Goal: Information Seeking & Learning: Find specific fact

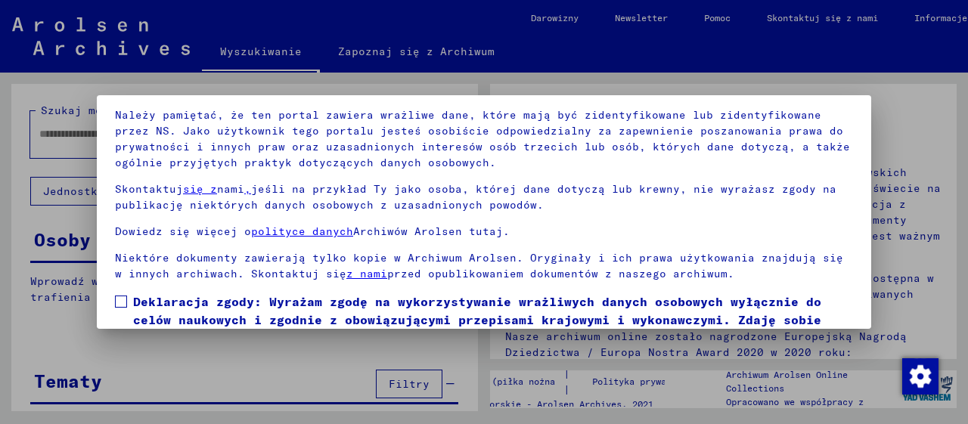
scroll to position [118, 0]
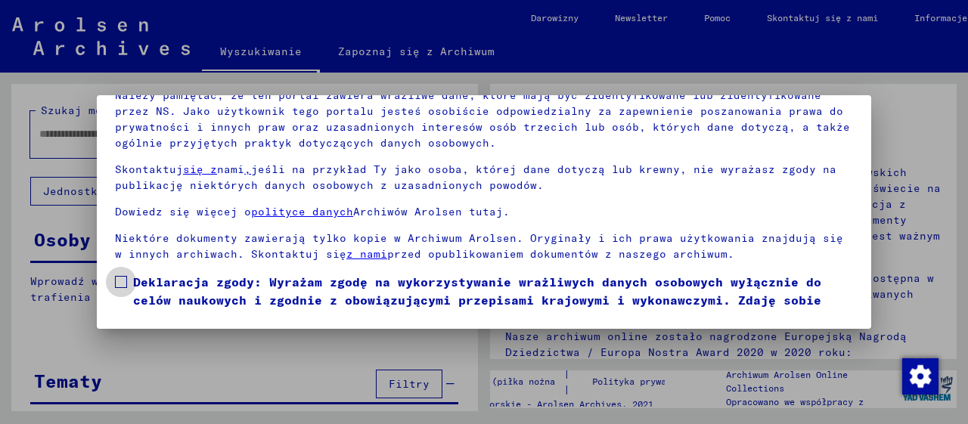
click at [117, 279] on span at bounding box center [121, 282] width 12 height 12
click at [925, 367] on img "button" at bounding box center [921, 377] width 36 height 36
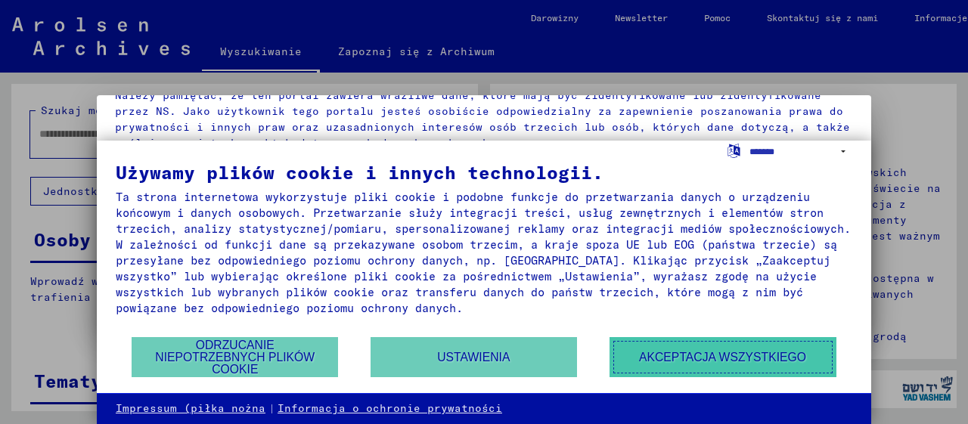
click at [784, 350] on button "Akceptacja wszystkiego" at bounding box center [723, 357] width 227 height 40
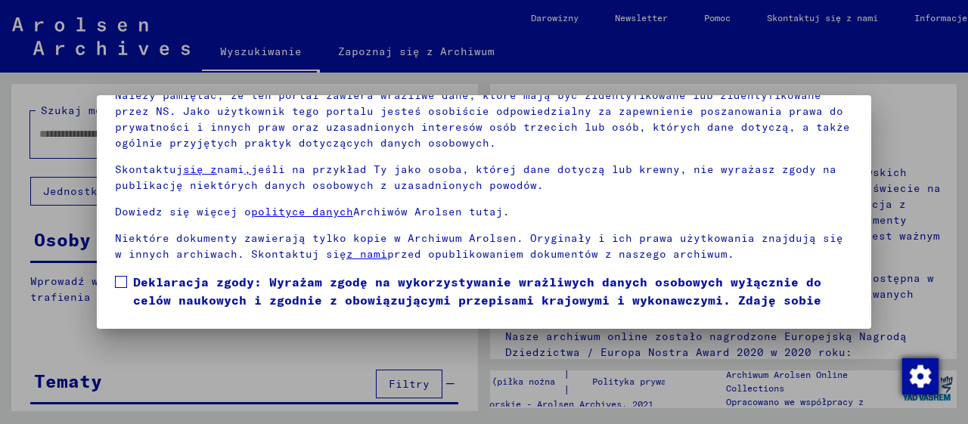
click at [918, 368] on img "button" at bounding box center [921, 377] width 36 height 36
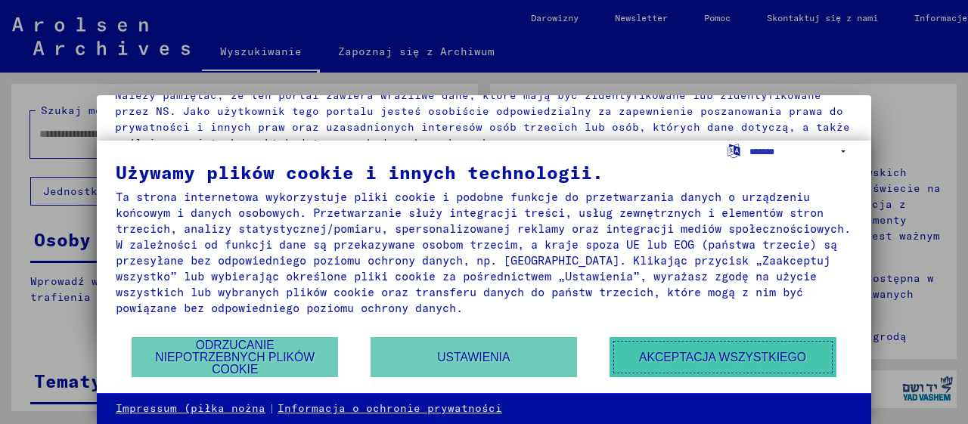
click at [768, 358] on button "Akceptacja wszystkiego" at bounding box center [723, 357] width 227 height 40
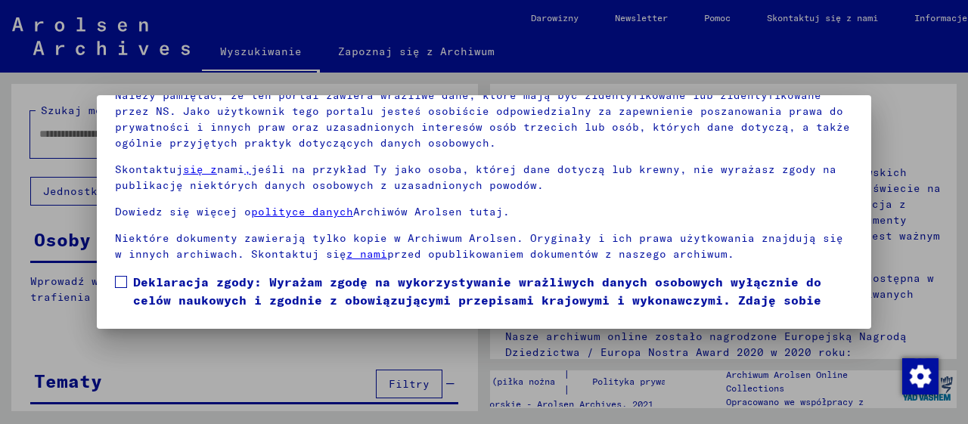
click at [786, 345] on div at bounding box center [484, 212] width 968 height 424
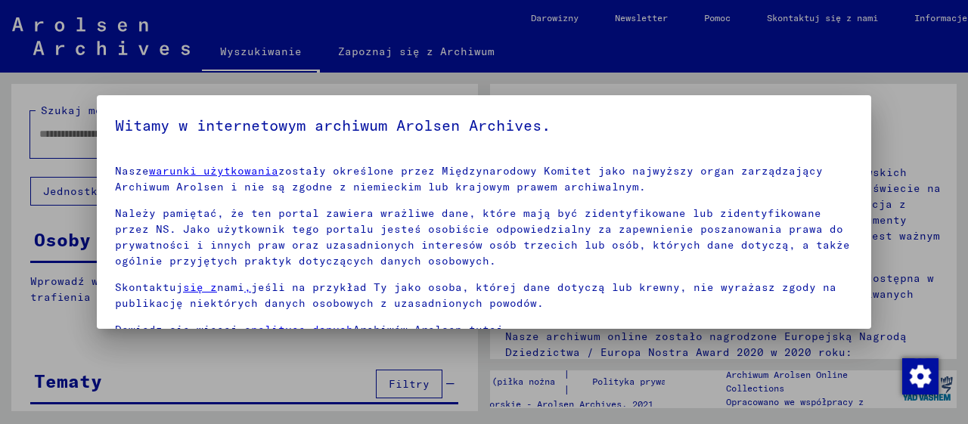
click at [572, 112] on mat-dialog-container "Witamy w internetowym archiwum Arolsen Archives. Nasze warunki użytkowania zost…" at bounding box center [484, 212] width 775 height 234
click at [306, 146] on yv-its-agree-protection-component "Witamy w internetowym archiwum Arolsen Archives. Nasze warunki użytkowania zost…" at bounding box center [484, 271] width 738 height 316
drag, startPoint x: 127, startPoint y: 92, endPoint x: 392, endPoint y: 384, distance: 393.7
click at [392, 384] on div at bounding box center [484, 212] width 968 height 424
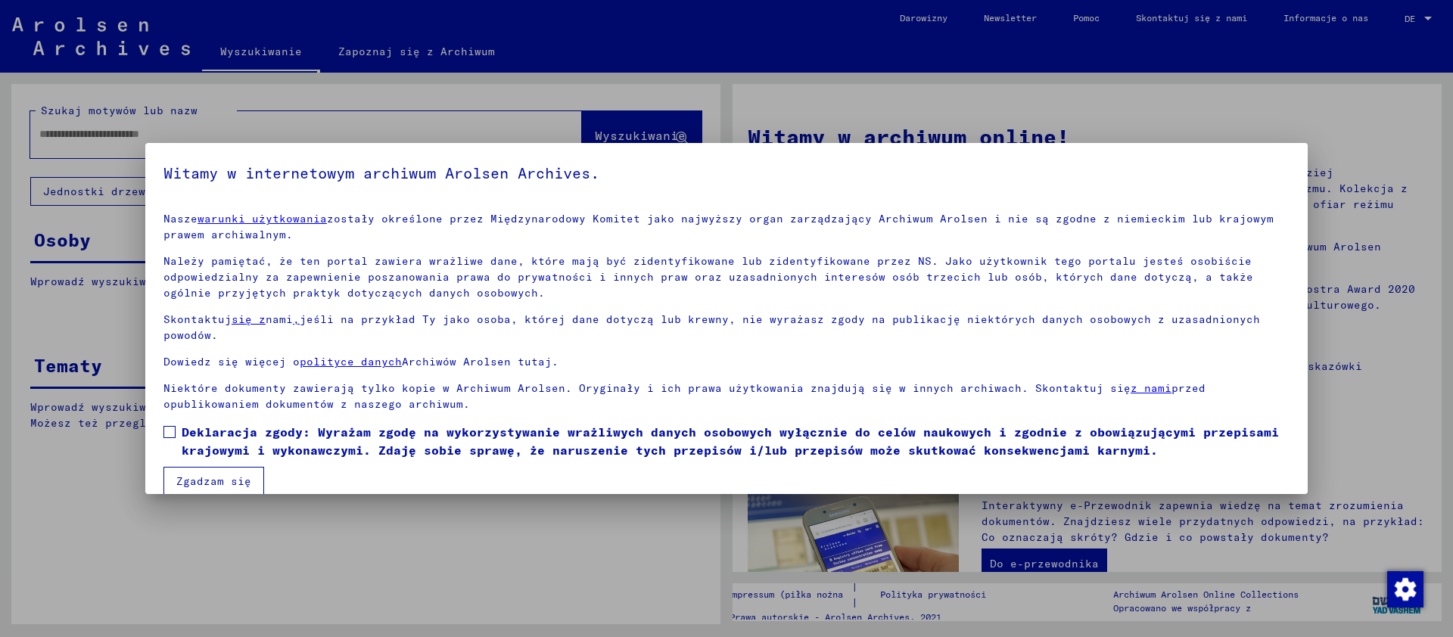
click at [217, 424] on button "Zgadzam się" at bounding box center [213, 481] width 101 height 29
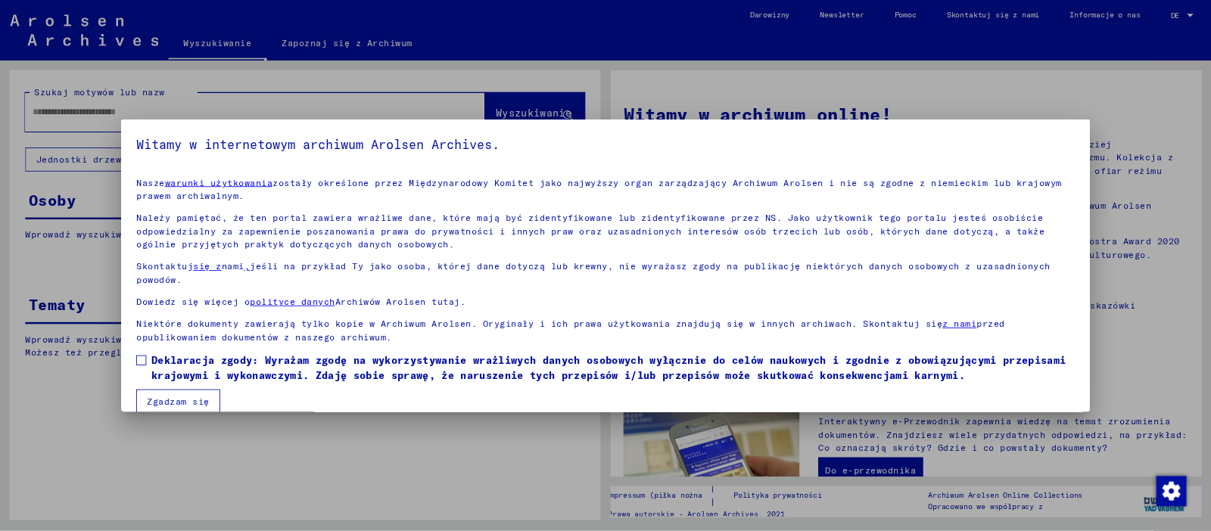
scroll to position [20, 0]
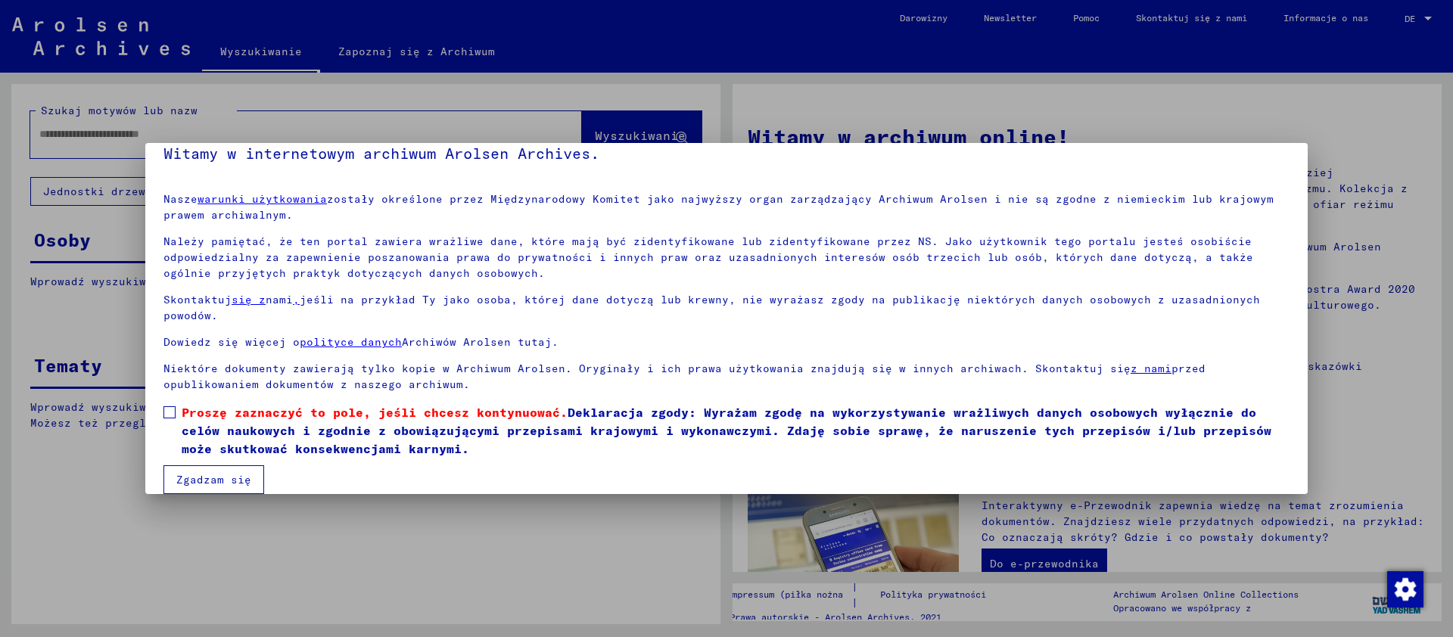
click at [170, 414] on span at bounding box center [169, 412] width 12 height 12
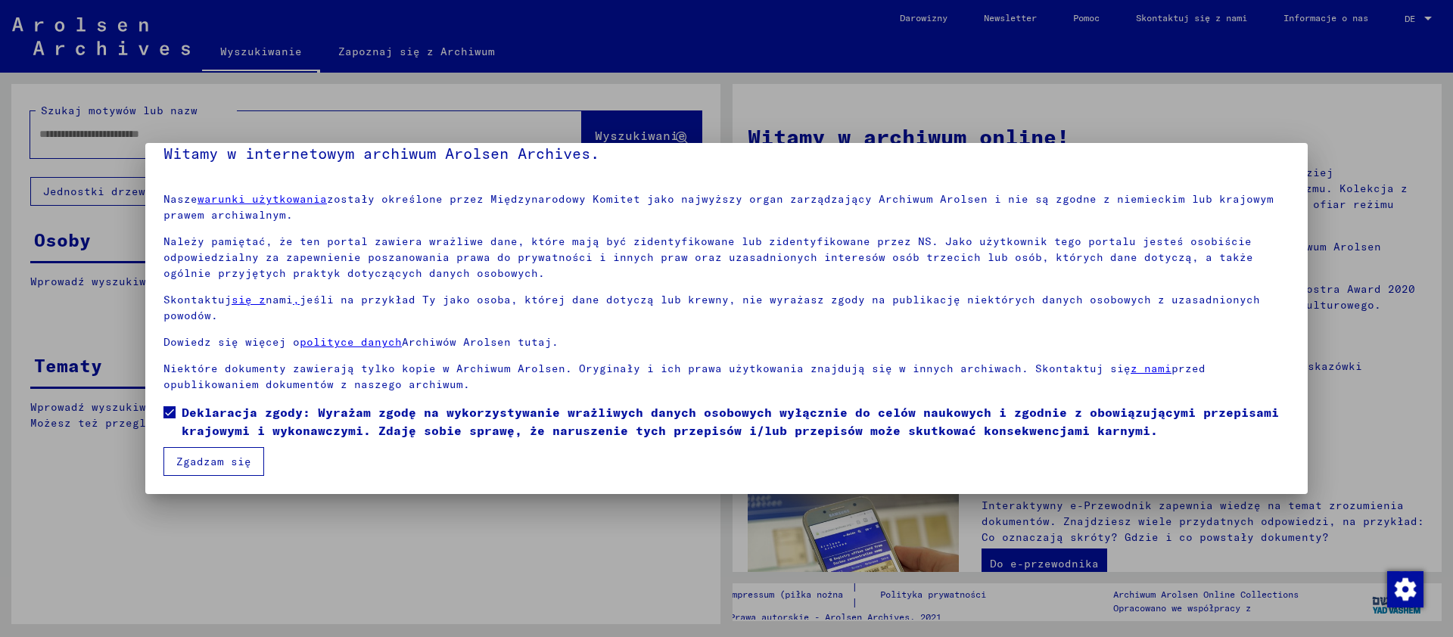
click at [193, 424] on button "Zgadzam się" at bounding box center [213, 461] width 101 height 29
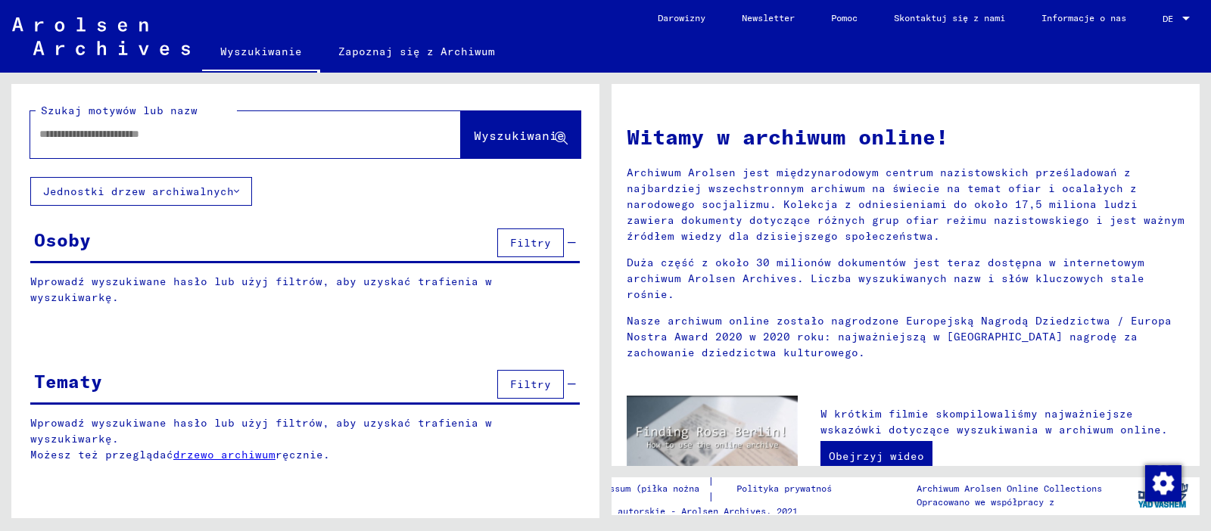
click at [94, 238] on div "Osoby Filtry" at bounding box center [304, 244] width 549 height 39
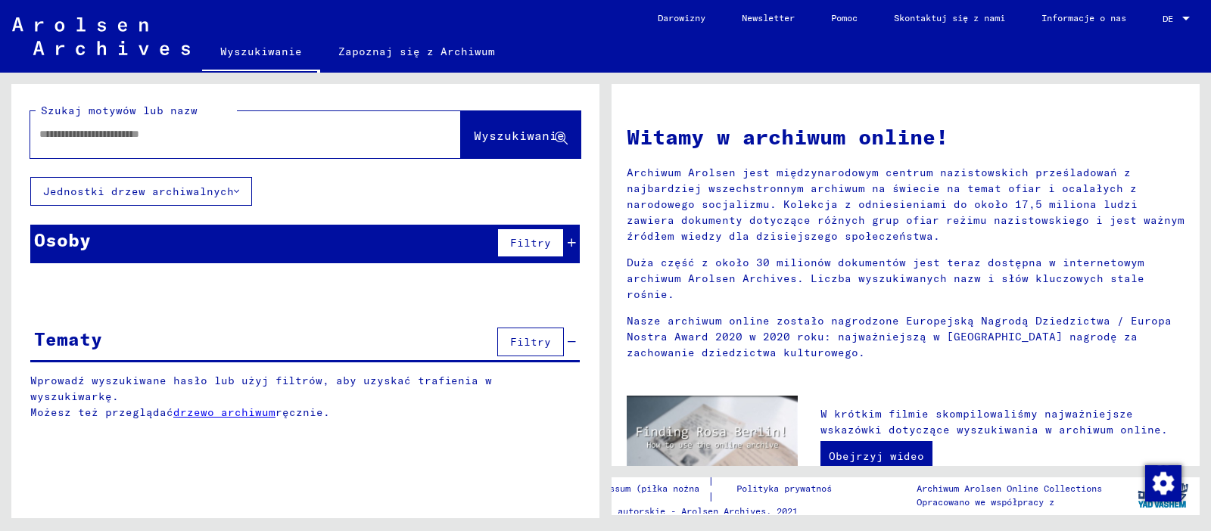
click at [94, 238] on div "Osoby Filtry" at bounding box center [304, 244] width 549 height 39
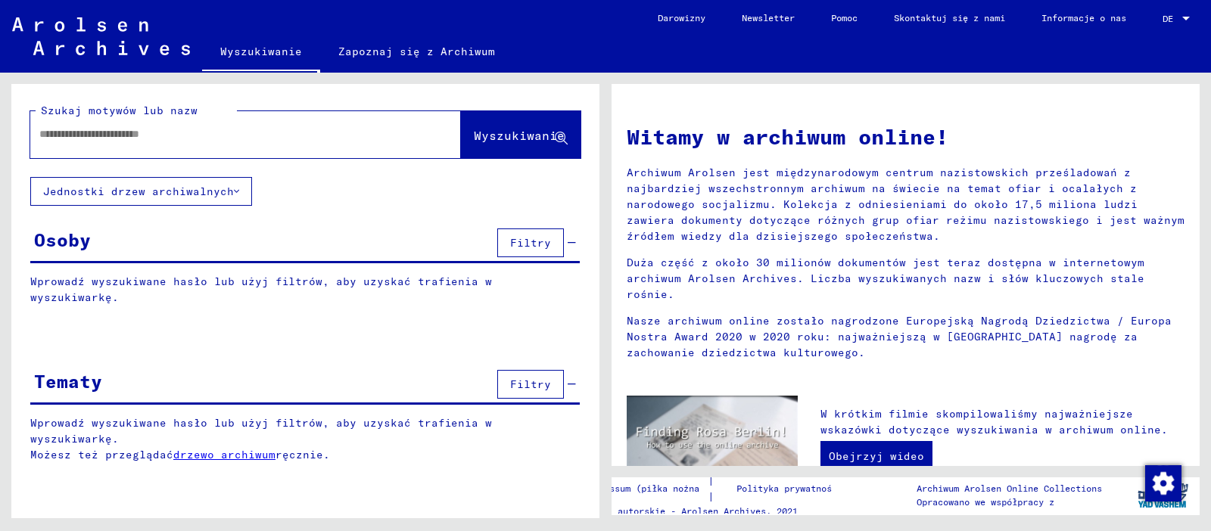
click at [94, 238] on div "Osoby Filtry" at bounding box center [304, 244] width 549 height 39
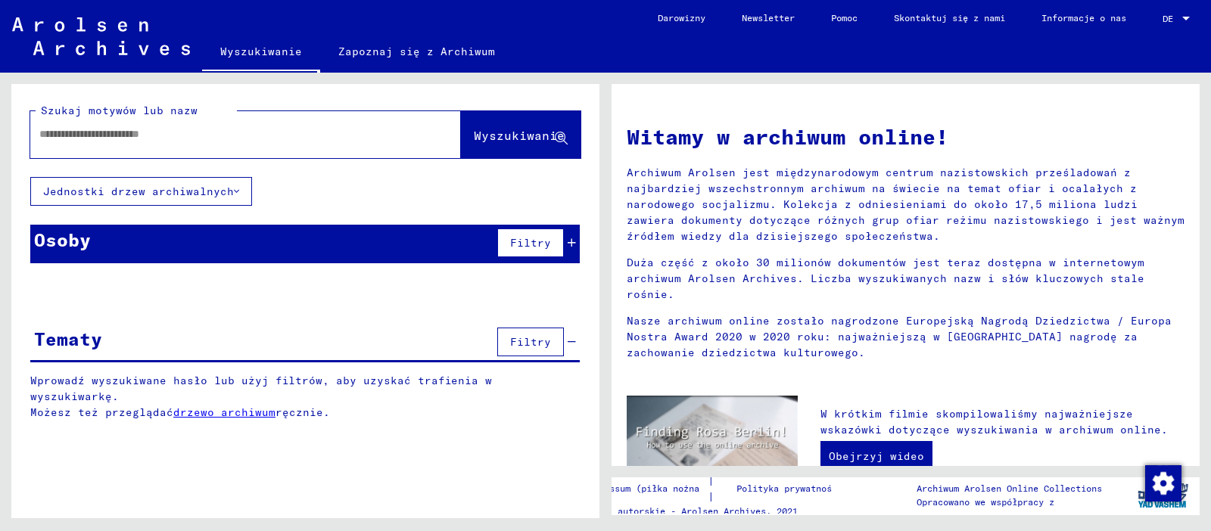
click at [95, 135] on input "text" at bounding box center [227, 134] width 376 height 16
type input "**********"
click at [507, 129] on span "Wyszukiwanie" at bounding box center [519, 135] width 91 height 15
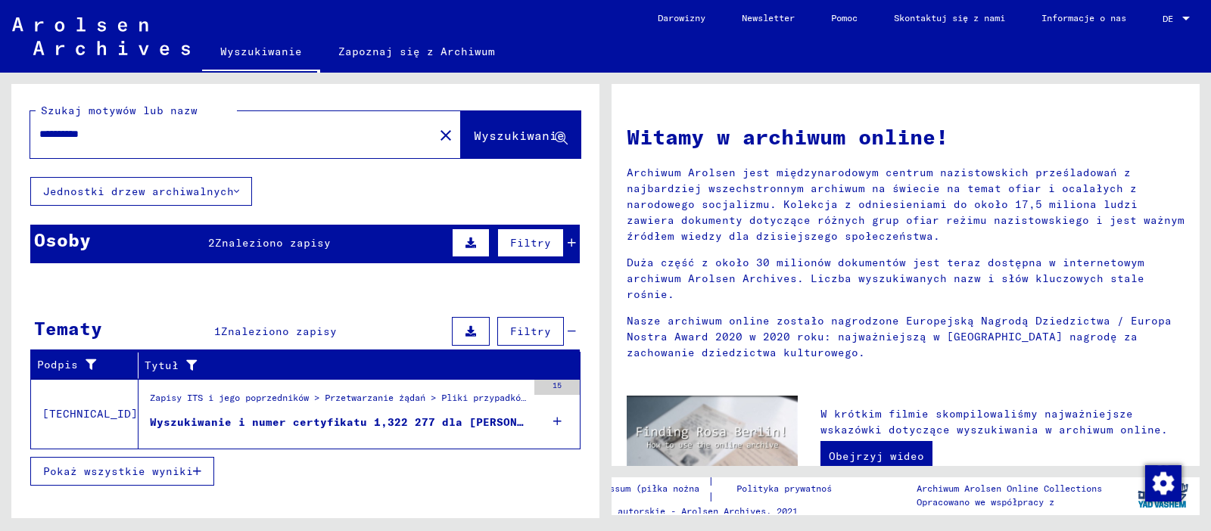
click at [163, 424] on span "Pokaż wszystkie wyniki" at bounding box center [118, 472] width 150 height 14
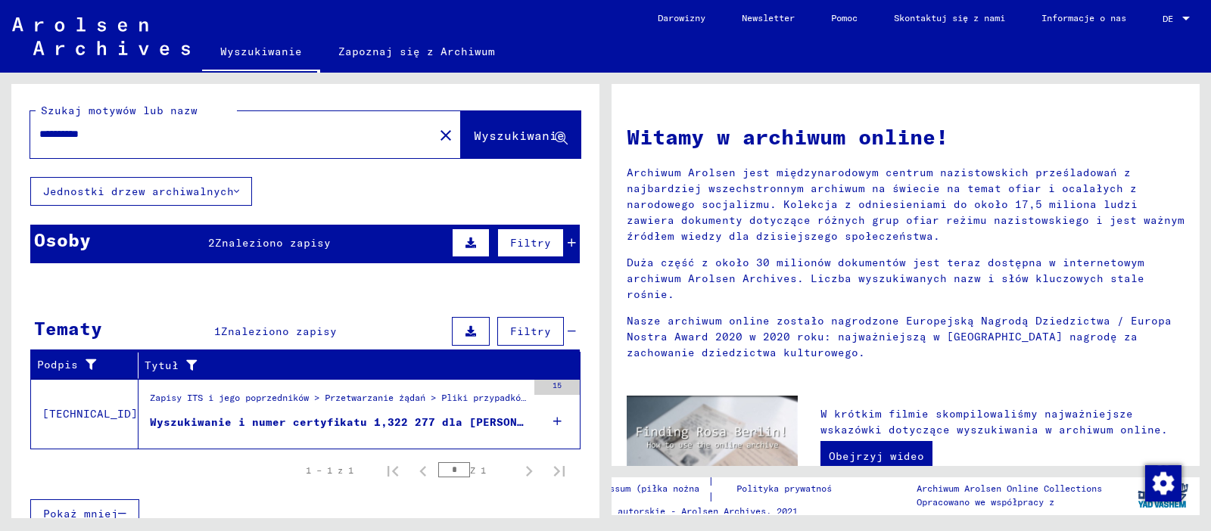
click at [558, 423] on div "Pokaż wszystkie wyniki" at bounding box center [304, 403] width 549 height 44
click at [499, 418] on div "Wyszukiwanie i numer certyfikatu 1,322 277 dla [PERSON_NAME], [PERSON_NAME]. [D…" at bounding box center [338, 423] width 377 height 16
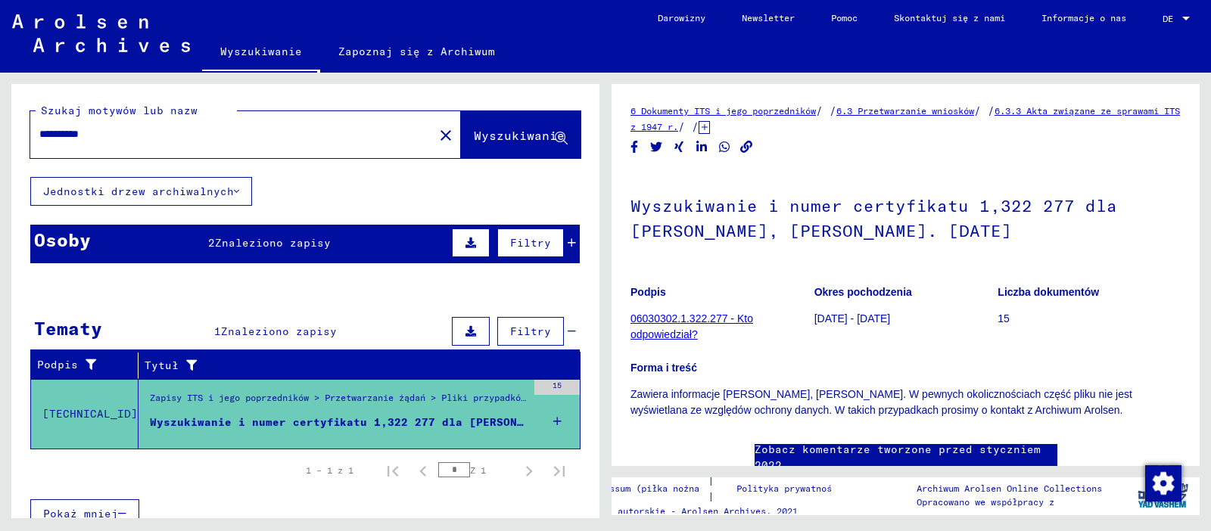
click at [474, 243] on icon at bounding box center [470, 243] width 11 height 11
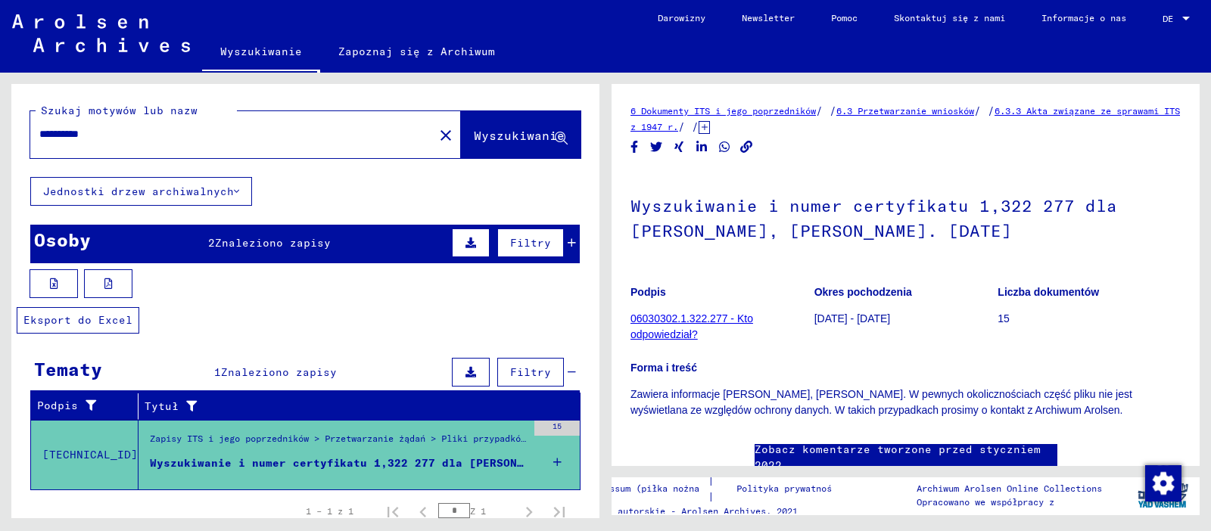
click at [61, 281] on button at bounding box center [54, 283] width 48 height 29
click at [771, 17] on link "Newsletter" at bounding box center [767, 18] width 89 height 36
click at [122, 279] on button at bounding box center [108, 283] width 48 height 29
click at [710, 123] on icon at bounding box center [703, 127] width 11 height 13
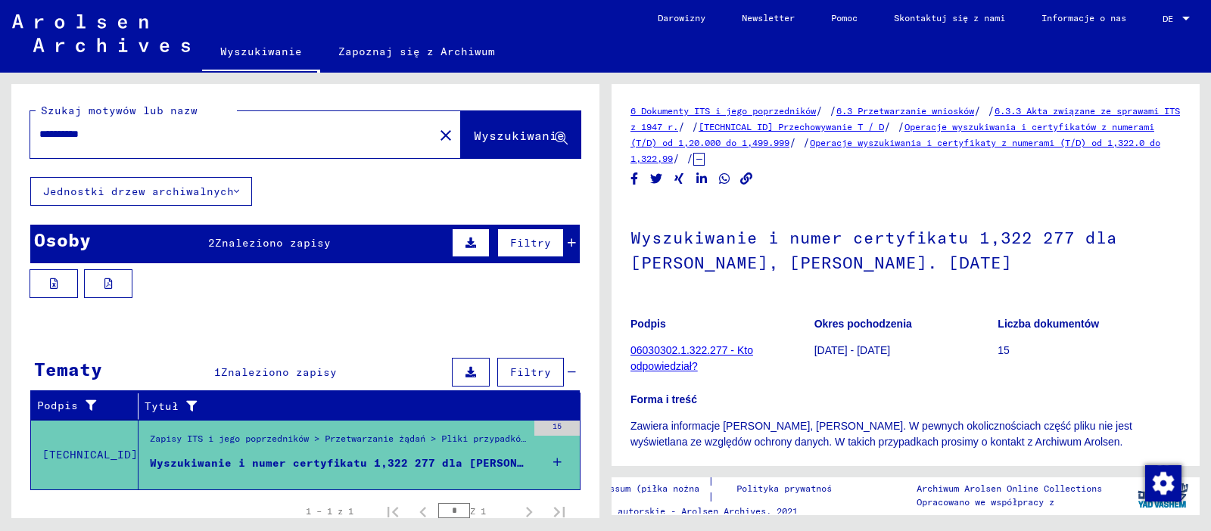
click at [784, 117] on link "6 Dokumenty ITS i jego poprzedników" at bounding box center [722, 110] width 185 height 11
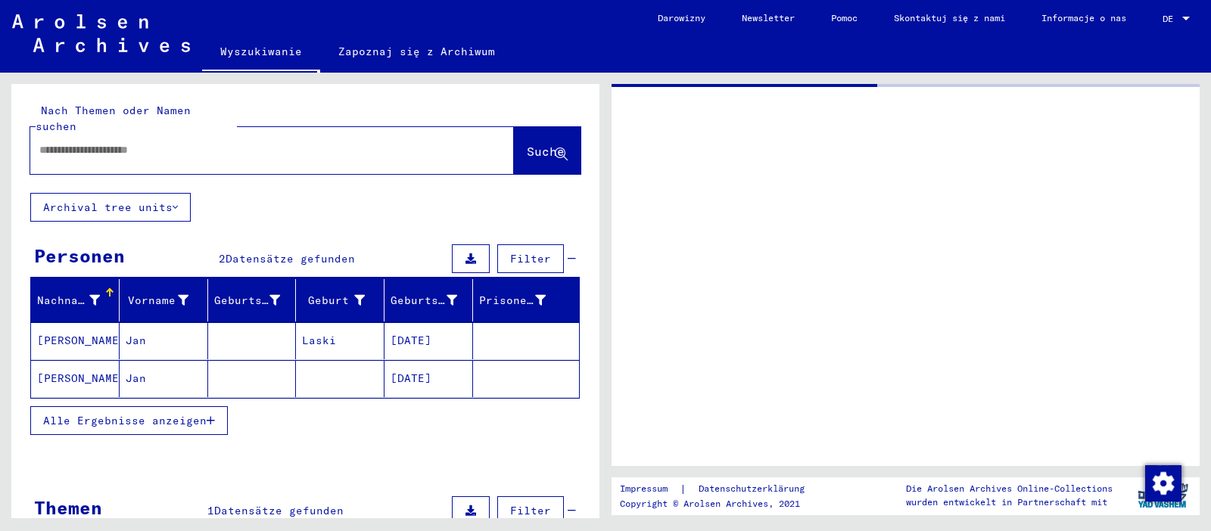
type input "*******"
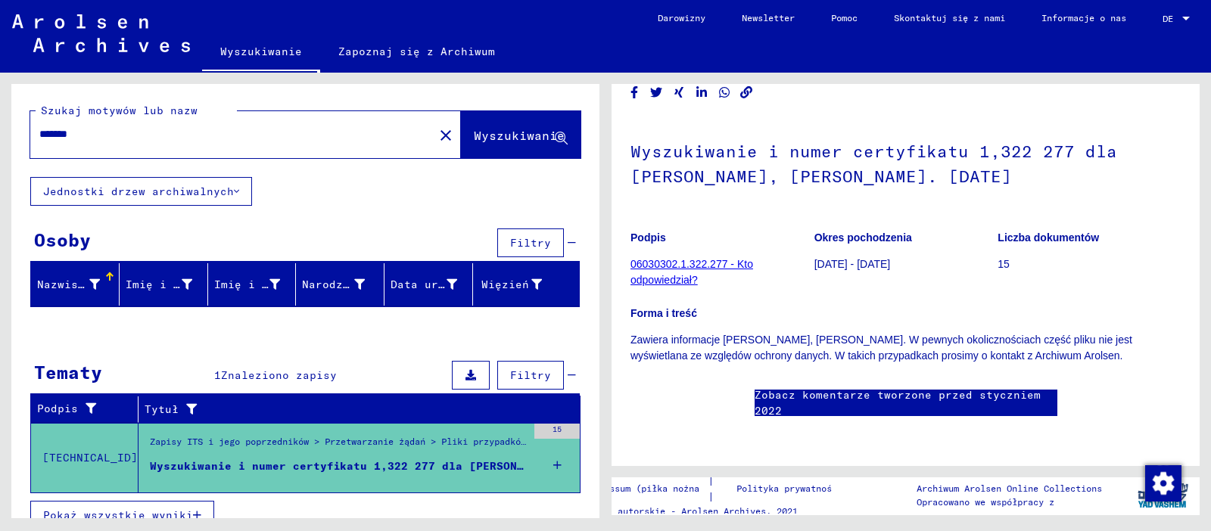
scroll to position [534, 0]
click at [173, 424] on span "Pokaż wszystkie wyniki" at bounding box center [118, 515] width 150 height 14
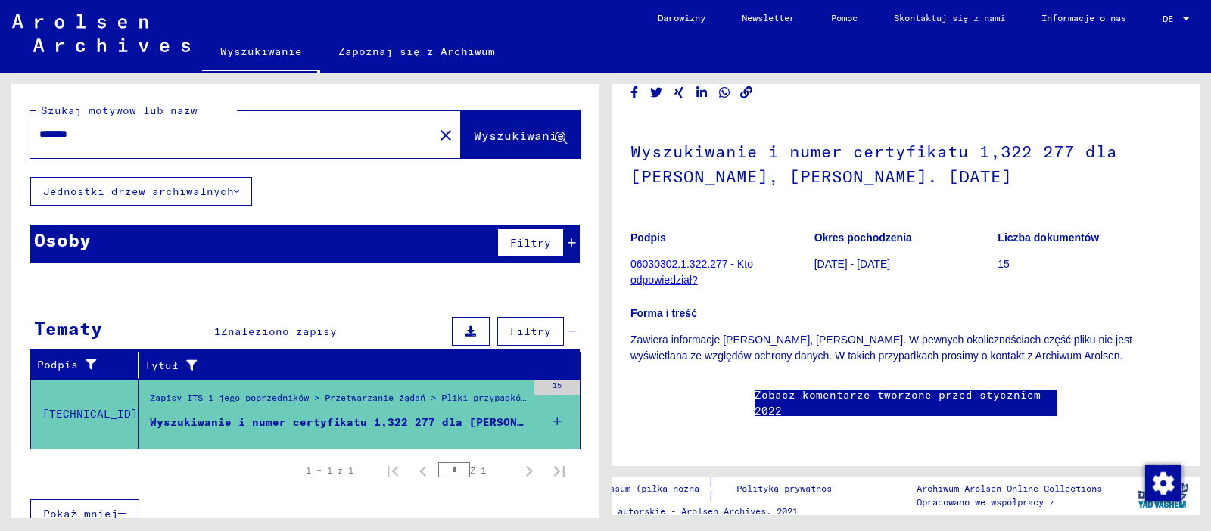
click at [479, 396] on div "Zapisy ITS i jego poprzedników > Przetwarzanie żądań > Pliki przypadków związan…" at bounding box center [338, 401] width 377 height 21
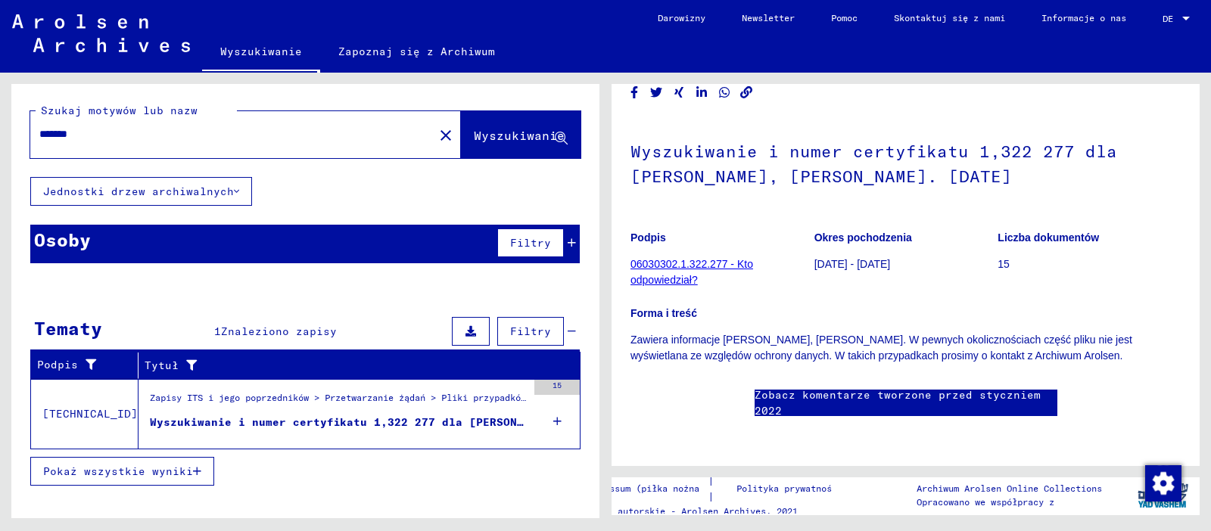
click at [561, 418] on div "15" at bounding box center [556, 414] width 45 height 68
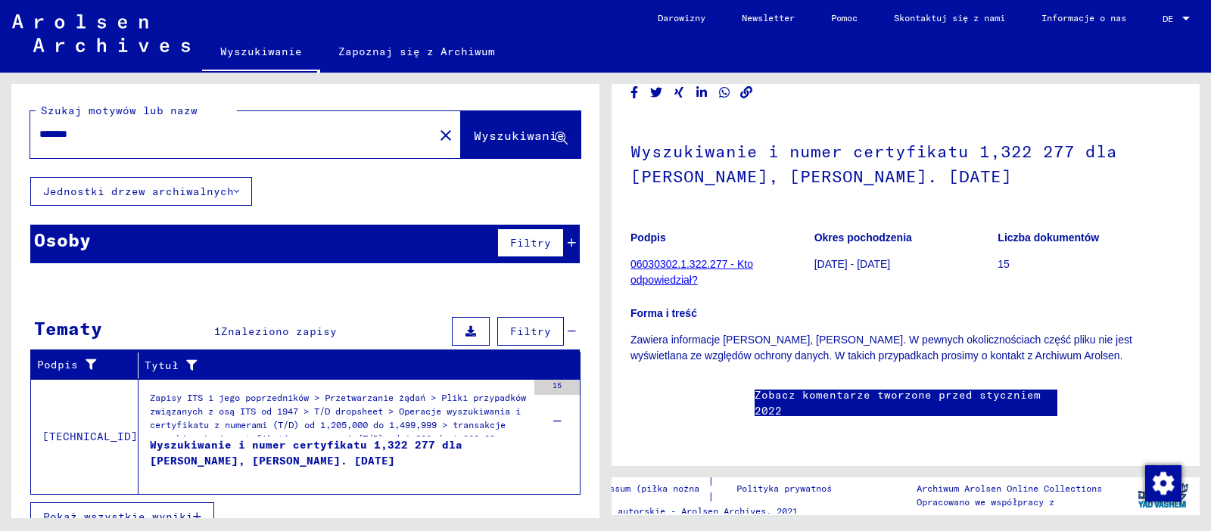
click at [267, 55] on link "Wyszukiwanie" at bounding box center [261, 52] width 118 height 39
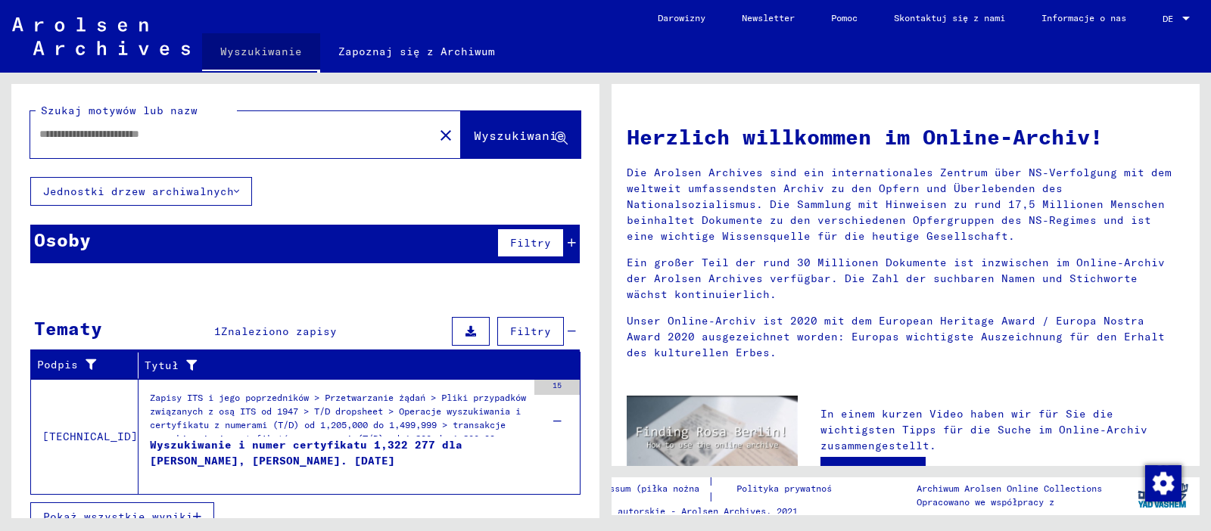
click at [267, 55] on link "Wyszukiwanie" at bounding box center [261, 52] width 118 height 39
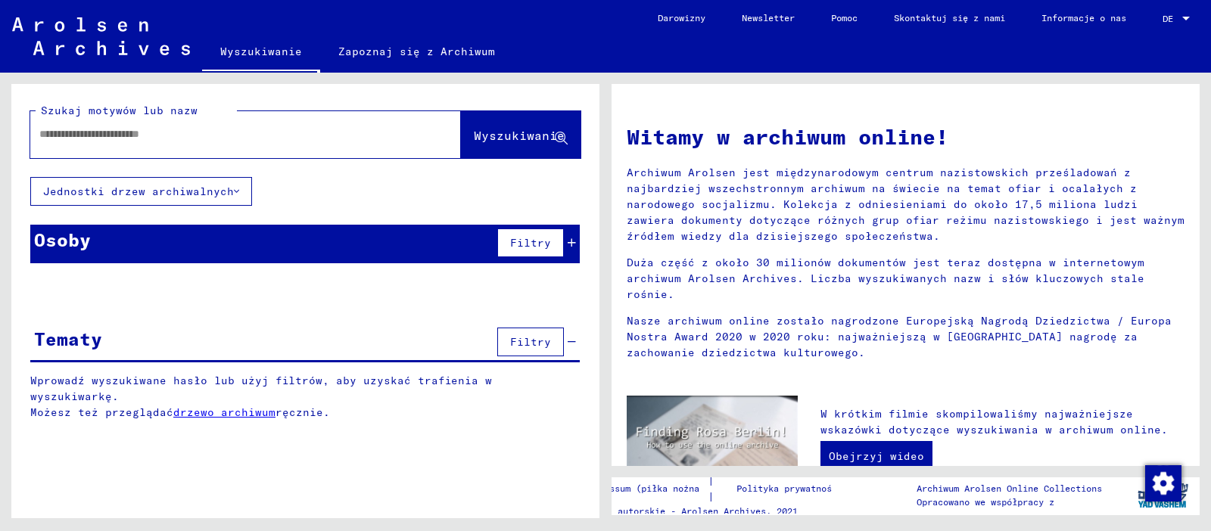
click at [267, 55] on link "Wyszukiwanie" at bounding box center [261, 52] width 118 height 39
click at [572, 243] on icon at bounding box center [571, 243] width 8 height 11
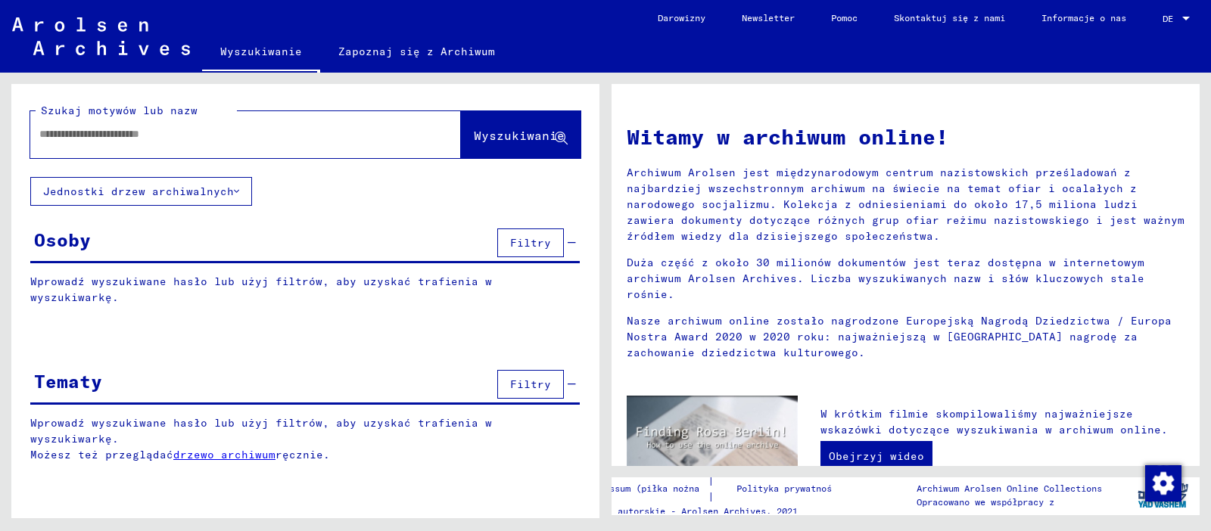
click at [89, 240] on div "Osoby" at bounding box center [62, 239] width 57 height 27
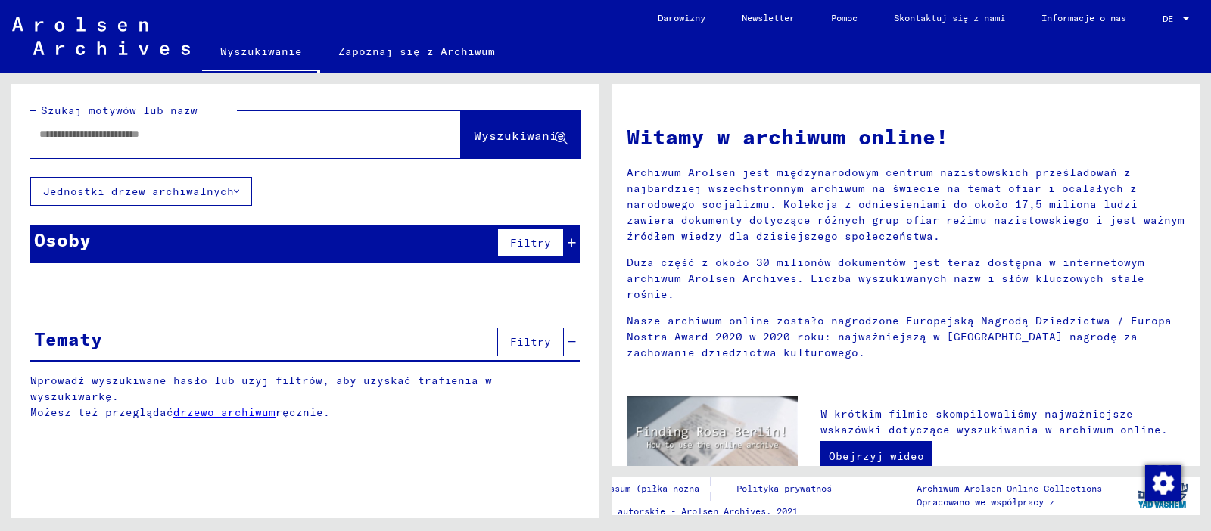
click at [89, 240] on div "Osoby" at bounding box center [62, 239] width 57 height 27
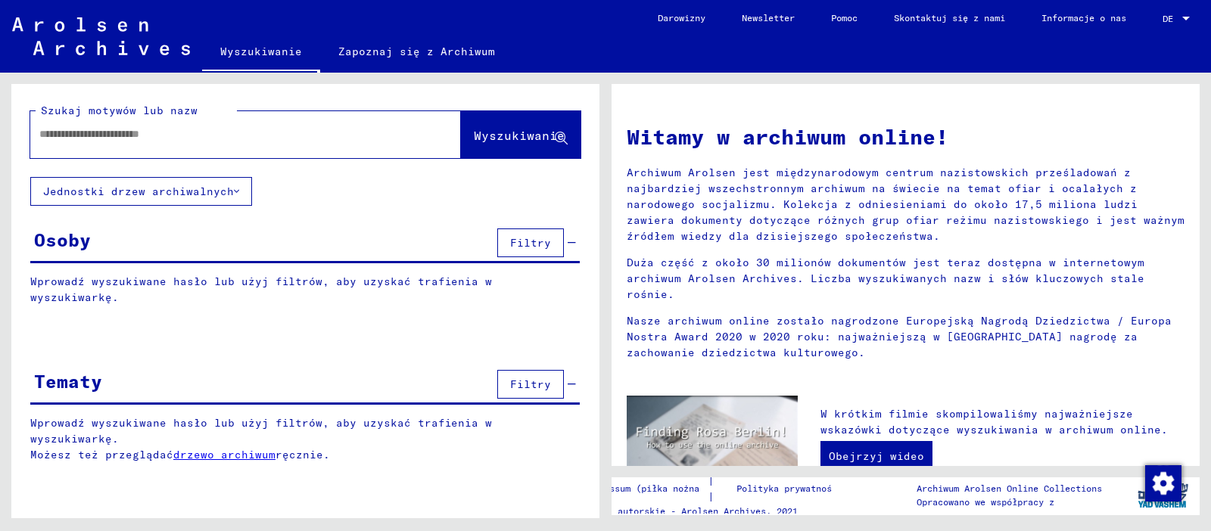
click at [154, 130] on input "text" at bounding box center [227, 134] width 376 height 16
type input "**********"
click at [514, 135] on span "Wyszukiwanie" at bounding box center [519, 135] width 91 height 15
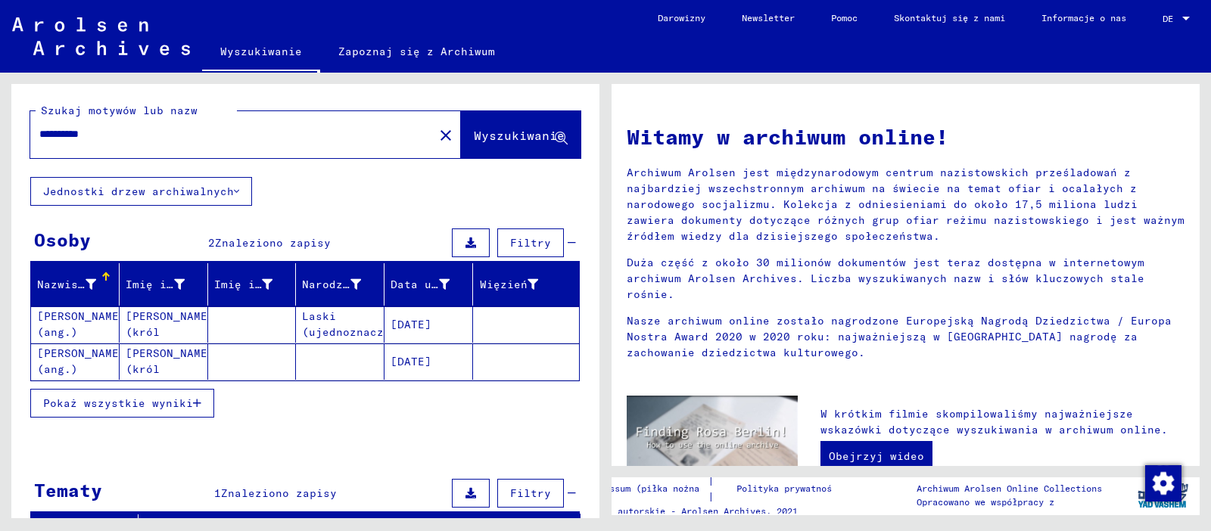
click at [63, 314] on mat-cell "[PERSON_NAME] (ang.)" at bounding box center [75, 324] width 89 height 36
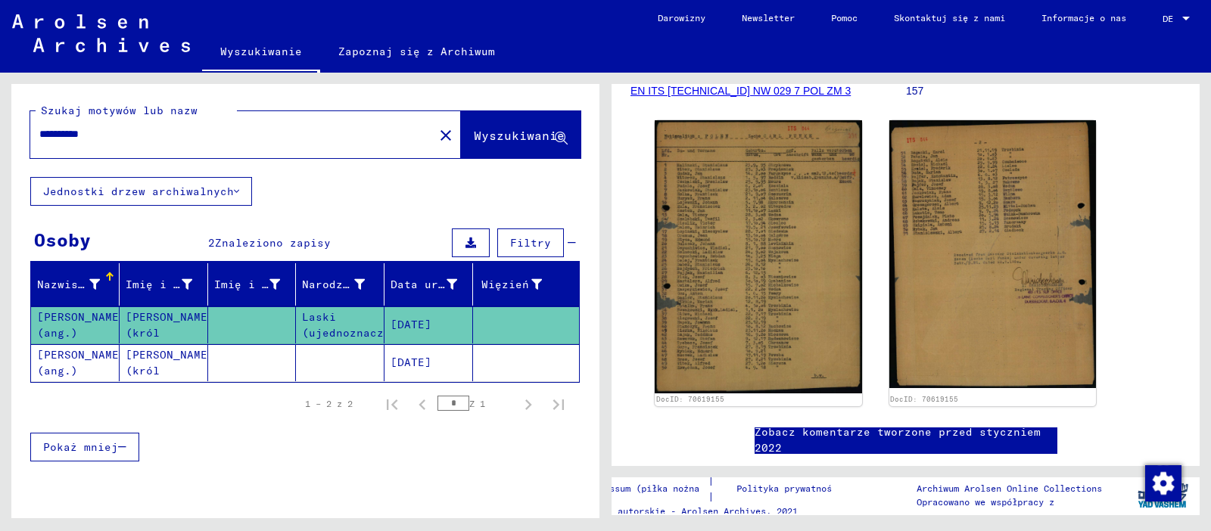
scroll to position [220, 0]
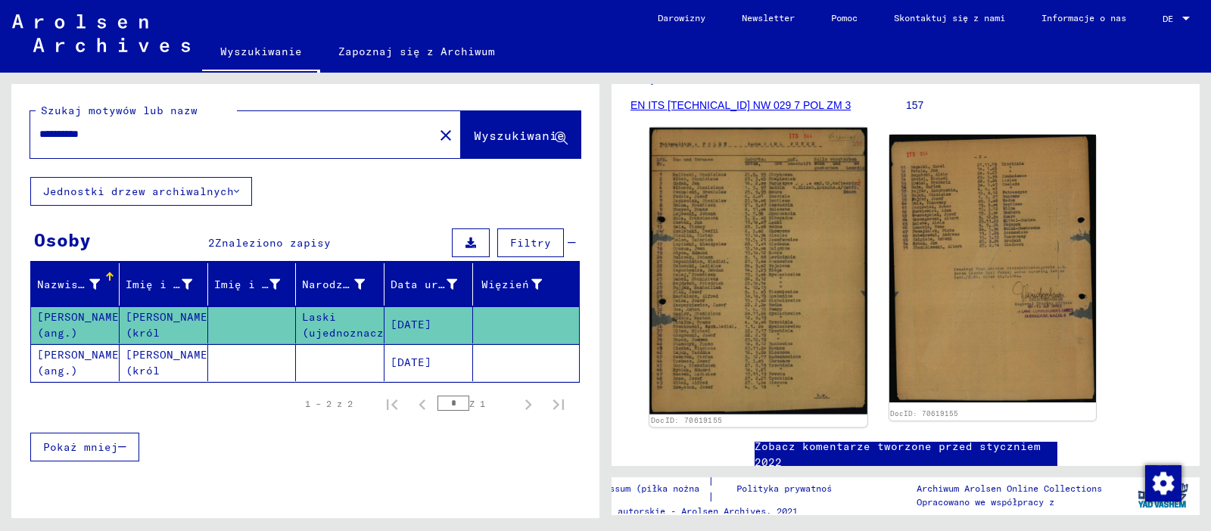
click at [804, 255] on img at bounding box center [757, 271] width 217 height 287
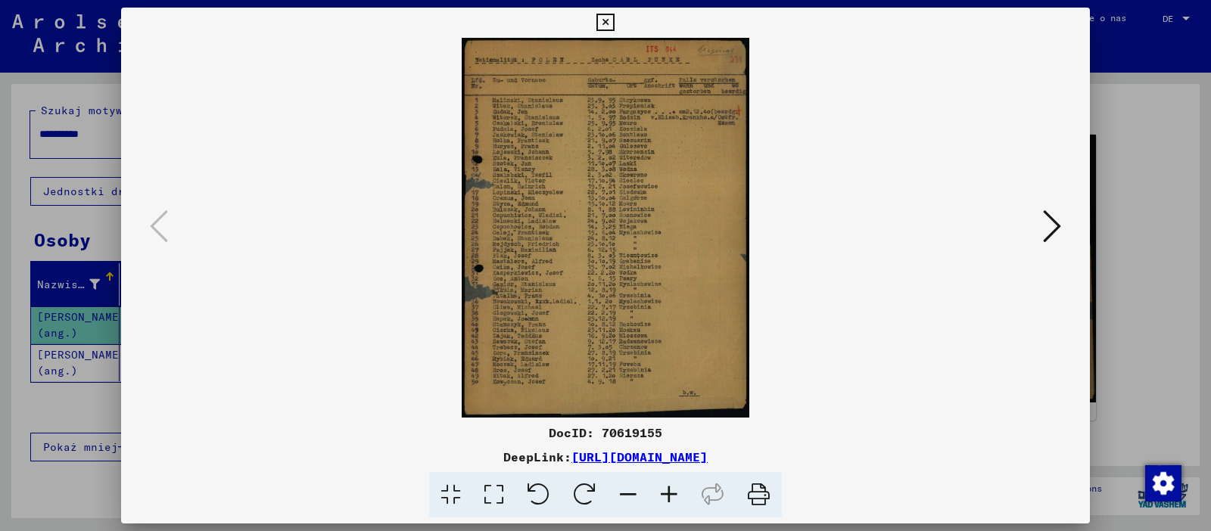
click at [493, 424] on icon at bounding box center [493, 495] width 43 height 46
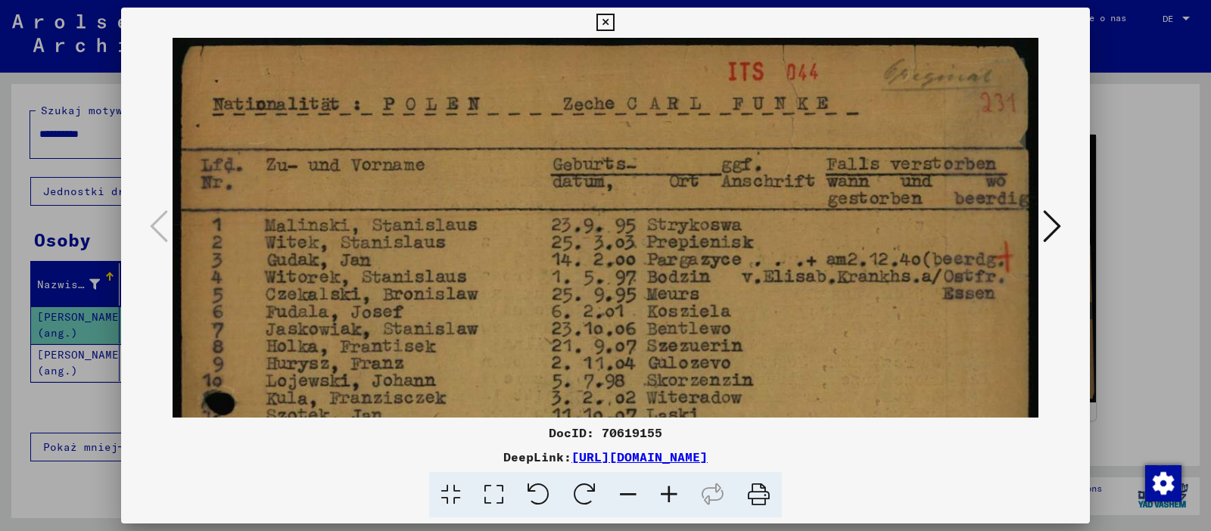
click at [968, 225] on icon at bounding box center [1052, 226] width 18 height 36
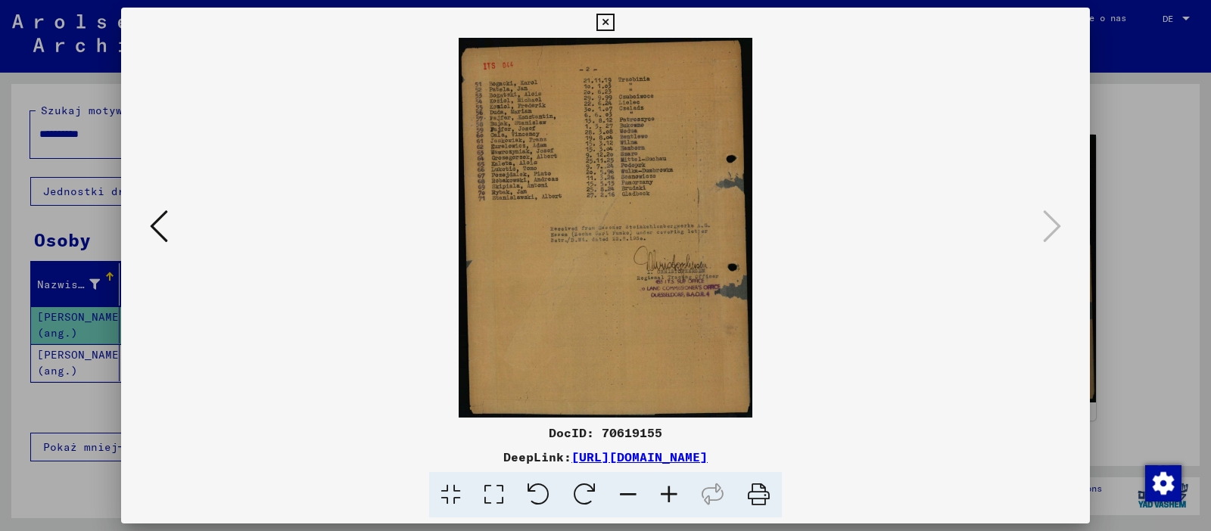
click at [446, 424] on icon at bounding box center [450, 495] width 43 height 46
click at [503, 424] on icon at bounding box center [493, 495] width 43 height 46
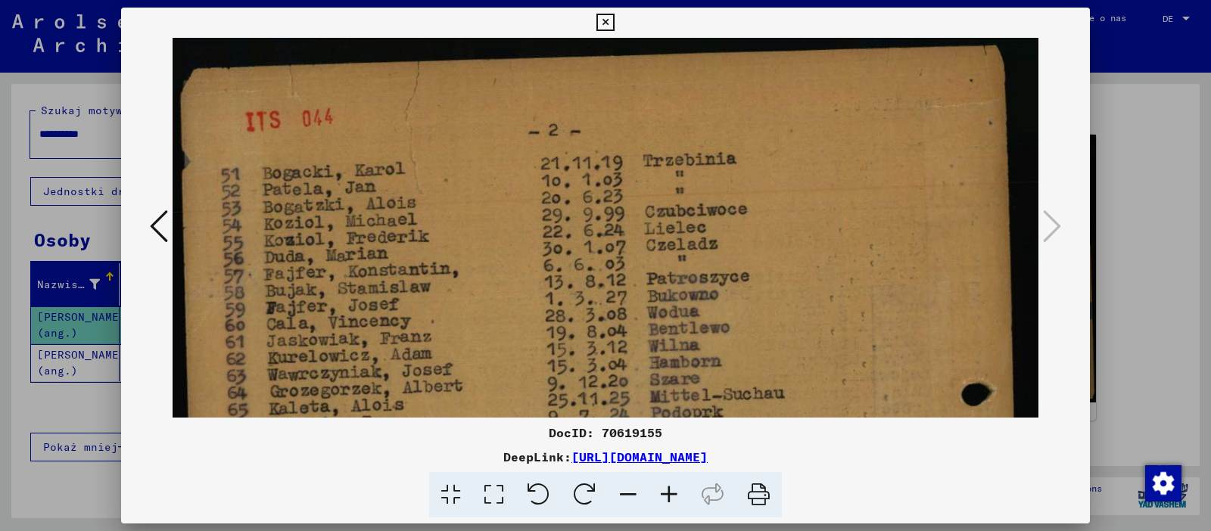
click at [707, 424] on link "[URL][DOMAIN_NAME]" at bounding box center [639, 456] width 136 height 15
